Goal: Register for event/course

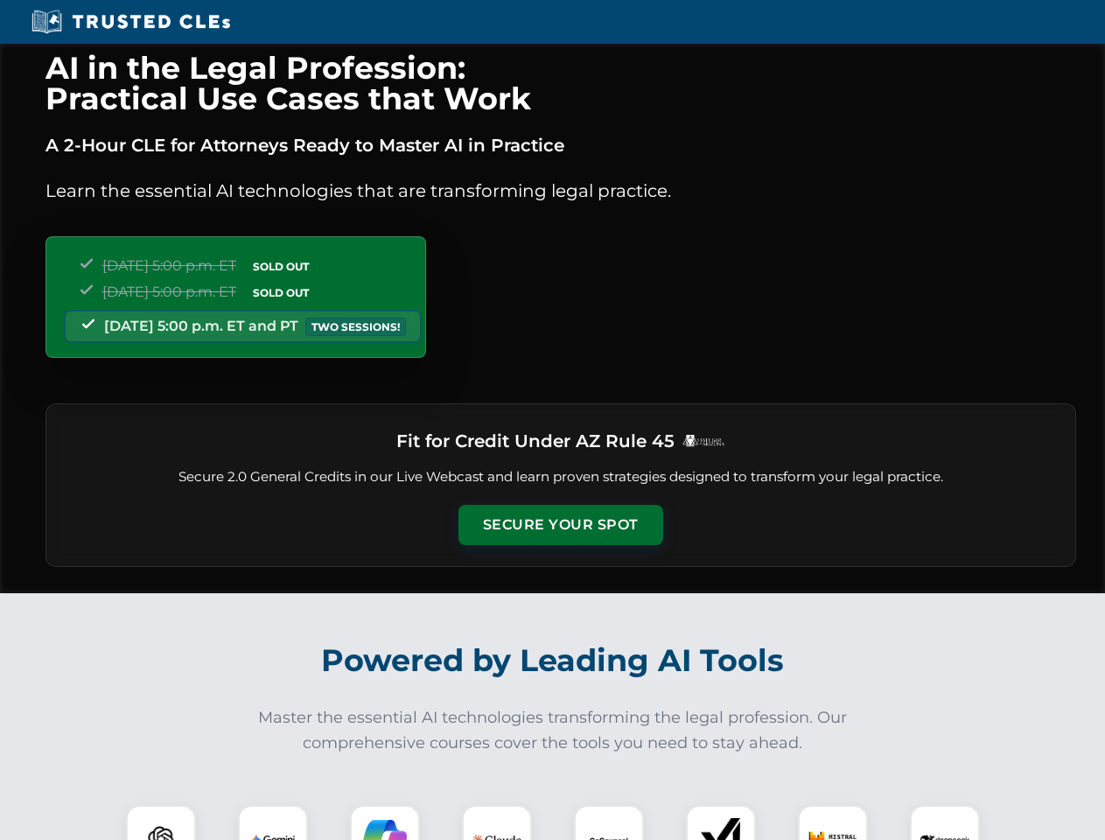
click at [560, 525] on button "Secure Your Spot" at bounding box center [561, 525] width 205 height 40
click at [161, 823] on img at bounding box center [161, 840] width 51 height 51
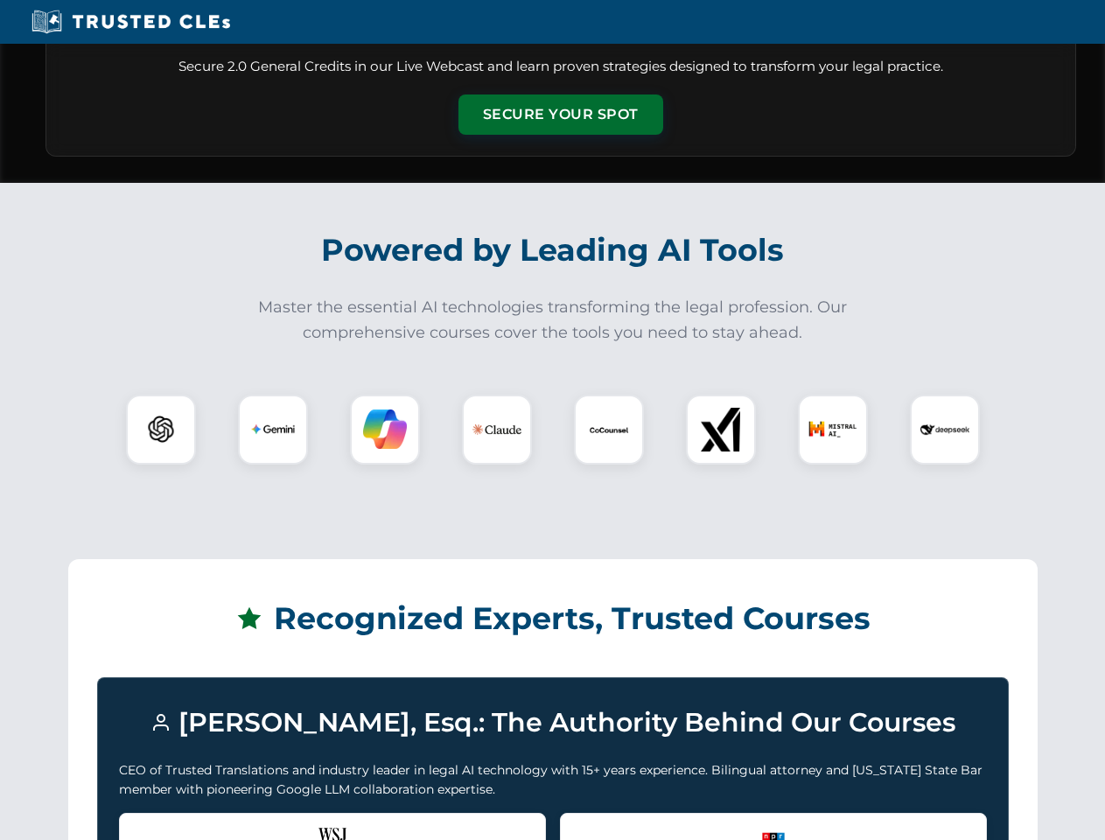
click at [273, 823] on div "Recognized by the WSJ [PERSON_NAME] was featured for his expertise in AI legal …" at bounding box center [332, 848] width 427 height 70
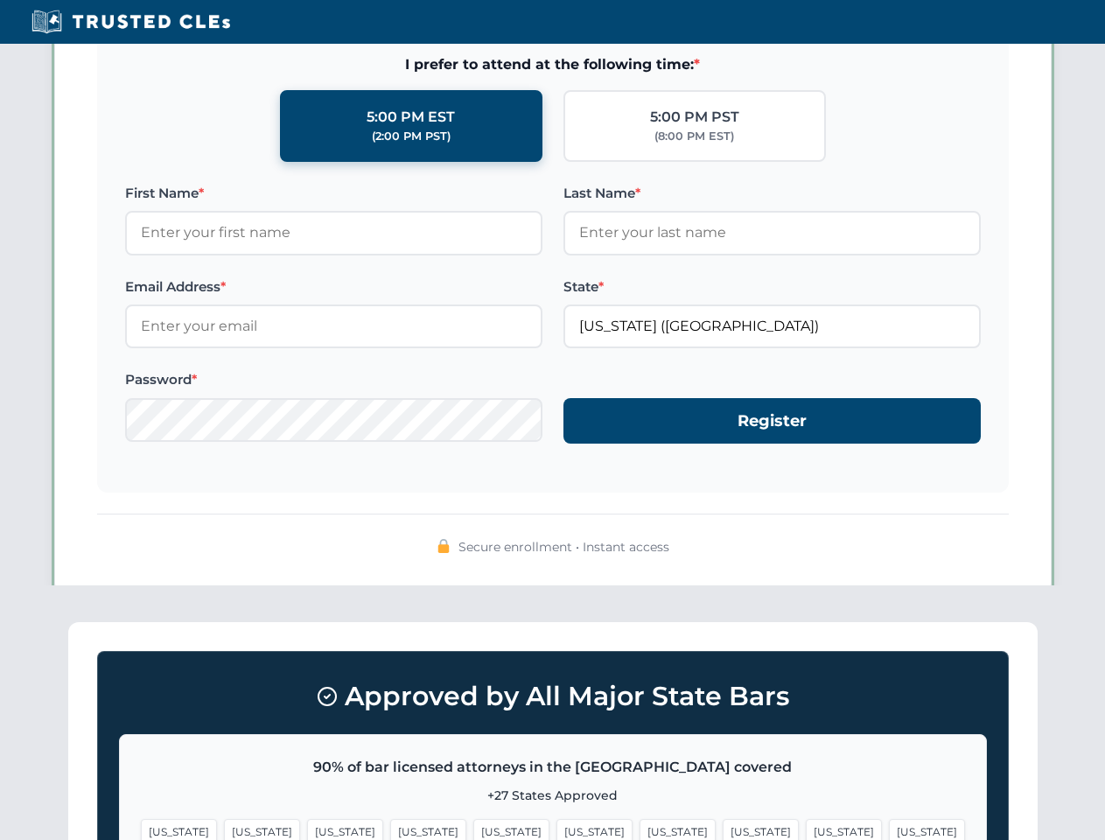
click at [640, 823] on span "[US_STATE]" at bounding box center [678, 831] width 76 height 25
click at [806, 823] on span "[US_STATE]" at bounding box center [844, 831] width 76 height 25
